Goal: Share content

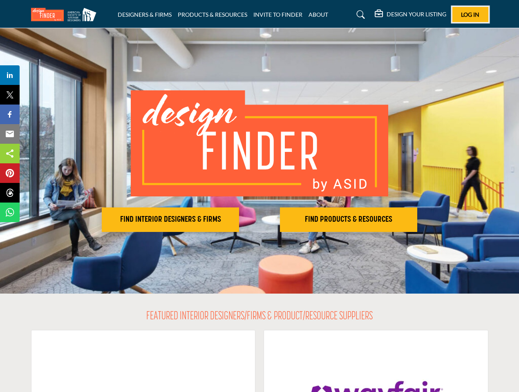
click at [470, 14] on span "Log In" at bounding box center [470, 14] width 18 height 7
click at [170, 220] on h2 "FIND INTERIOR DESIGNERS & FIRMS" at bounding box center [170, 220] width 132 height 10
click at [349, 220] on h2 "FIND PRODUCTS & RESOURCES" at bounding box center [348, 220] width 132 height 10
click at [10, 75] on span "Share" at bounding box center [13, 75] width 23 height 10
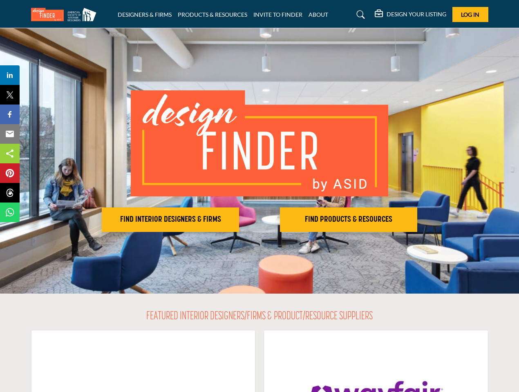
click at [10, 95] on span "Tweet" at bounding box center [13, 95] width 23 height 10
click at [10, 114] on span "Share" at bounding box center [13, 115] width 23 height 10
click at [10, 134] on span "Email" at bounding box center [13, 134] width 22 height 10
click at [10, 154] on span "Share" at bounding box center [13, 154] width 23 height 10
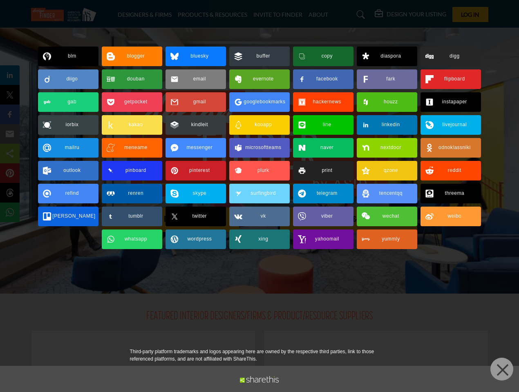
click at [10, 173] on span "Pin" at bounding box center [9, 173] width 15 height 10
